Goal: Information Seeking & Learning: Learn about a topic

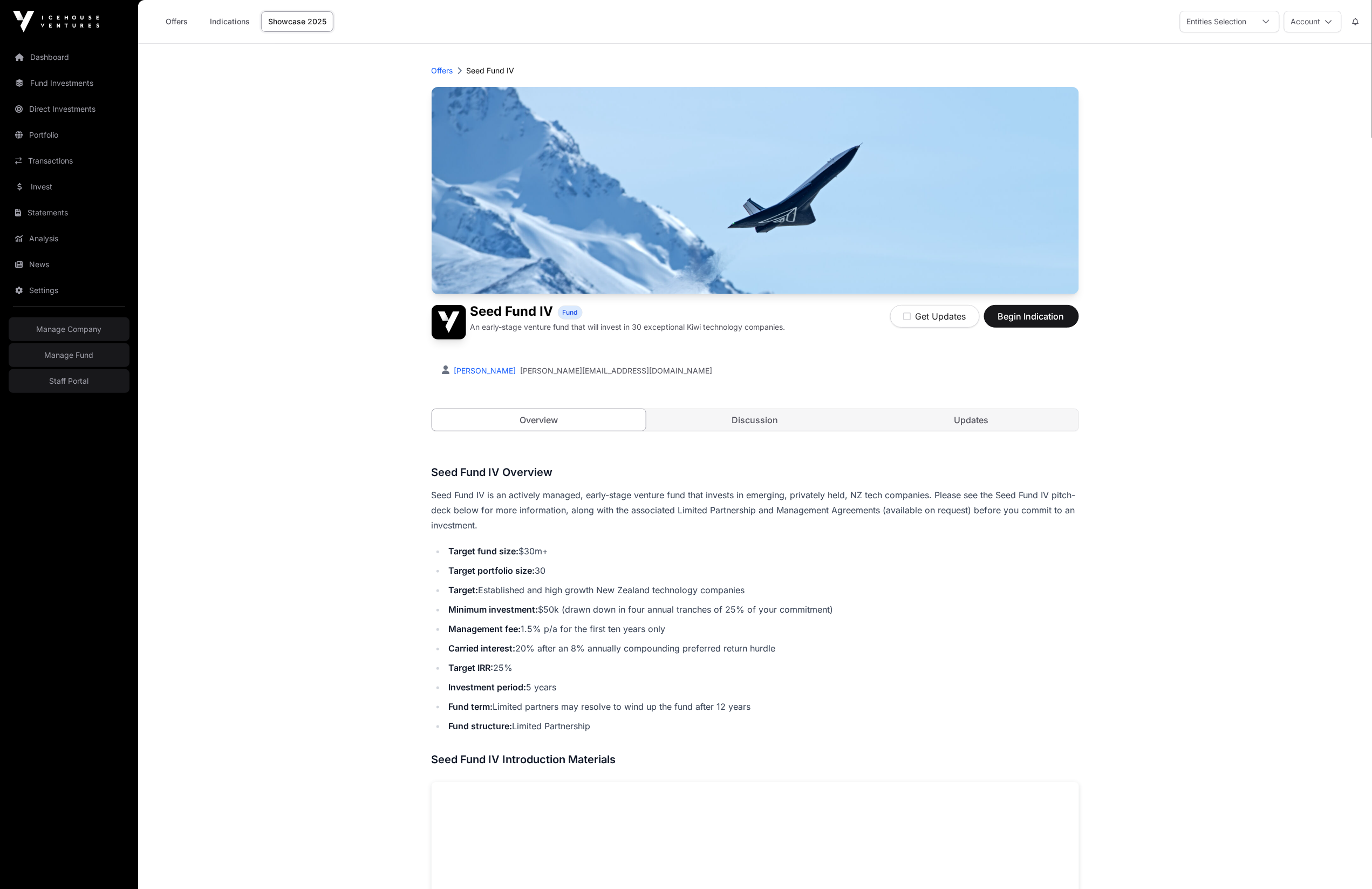
click at [339, 262] on main "Offers Seed Fund IV Seed Fund IV Fund An early-stage venture fund that will inv…" at bounding box center [755, 821] width 1234 height 1555
